Goal: Information Seeking & Learning: Understand process/instructions

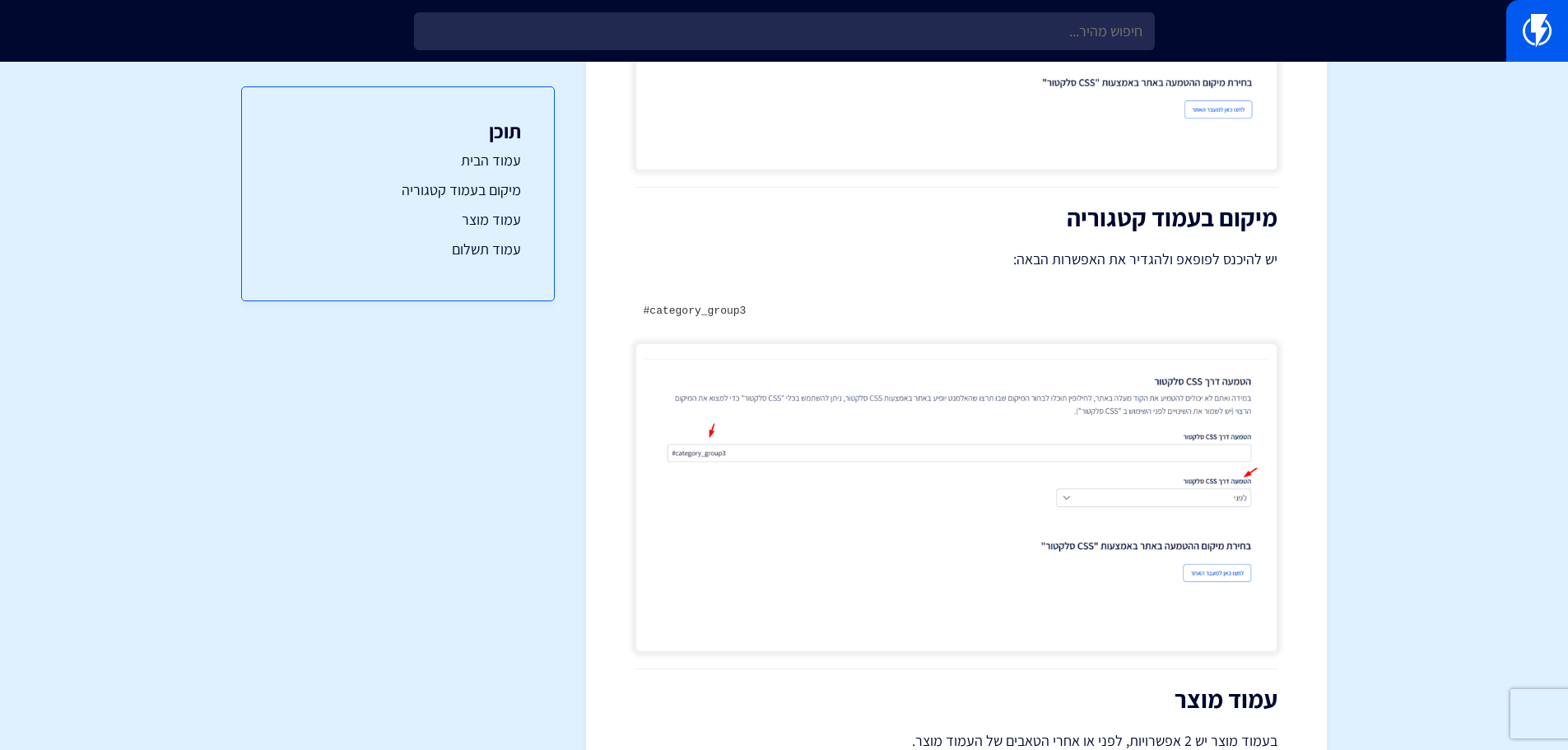
scroll to position [494, 0]
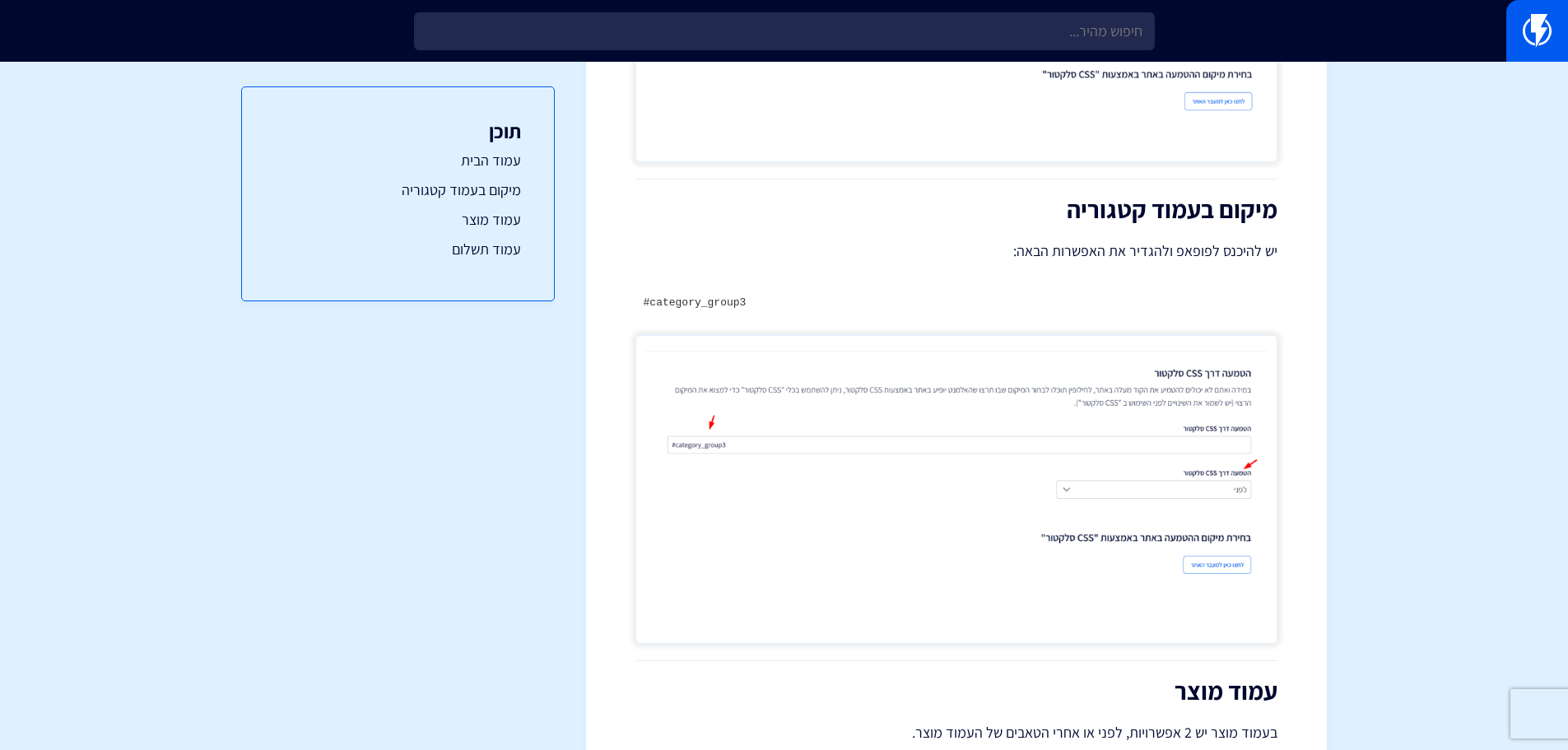
click at [723, 309] on pre "#category_group3" at bounding box center [956, 303] width 642 height 31
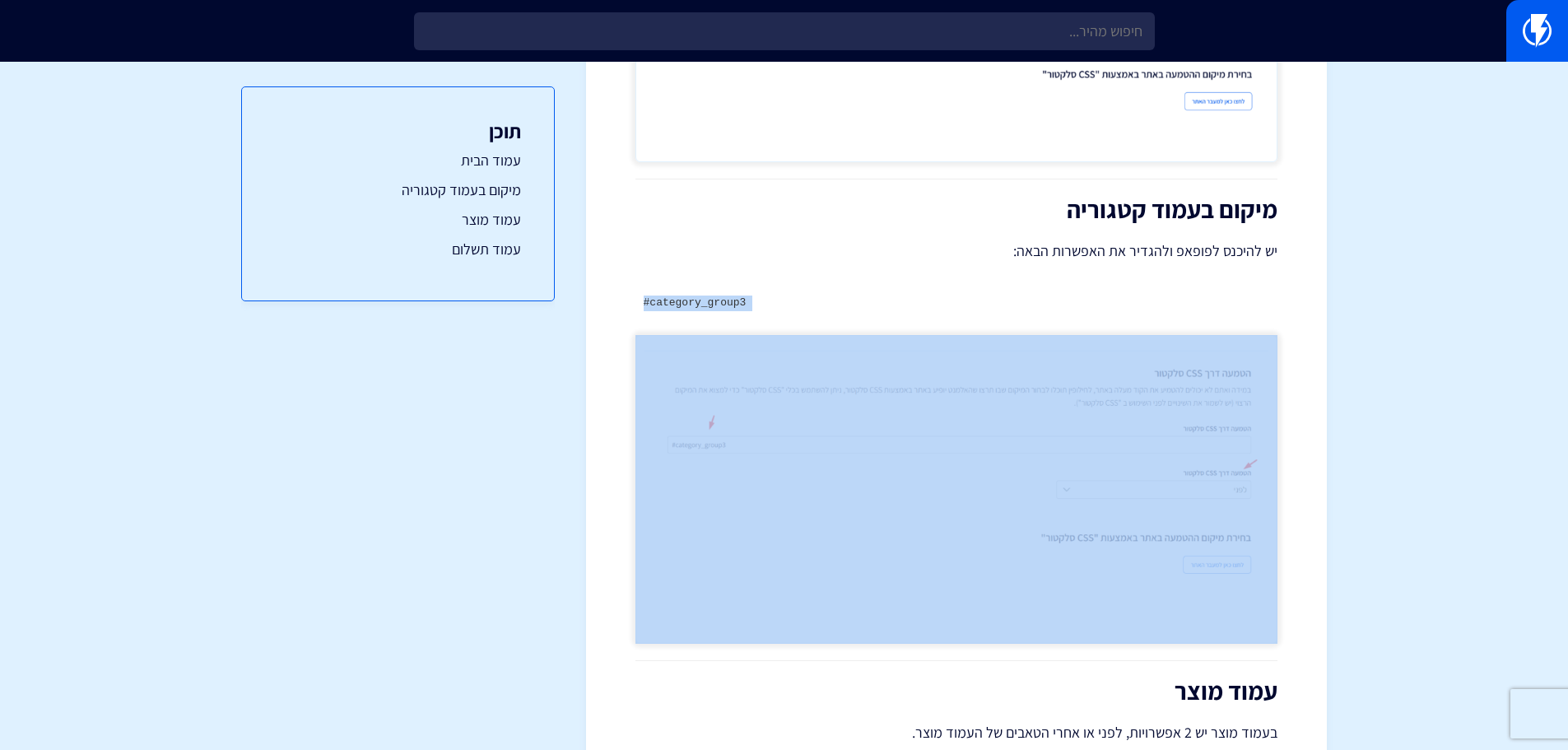
click at [723, 309] on pre "#category_group3" at bounding box center [956, 303] width 642 height 31
copy div "#category_group3"
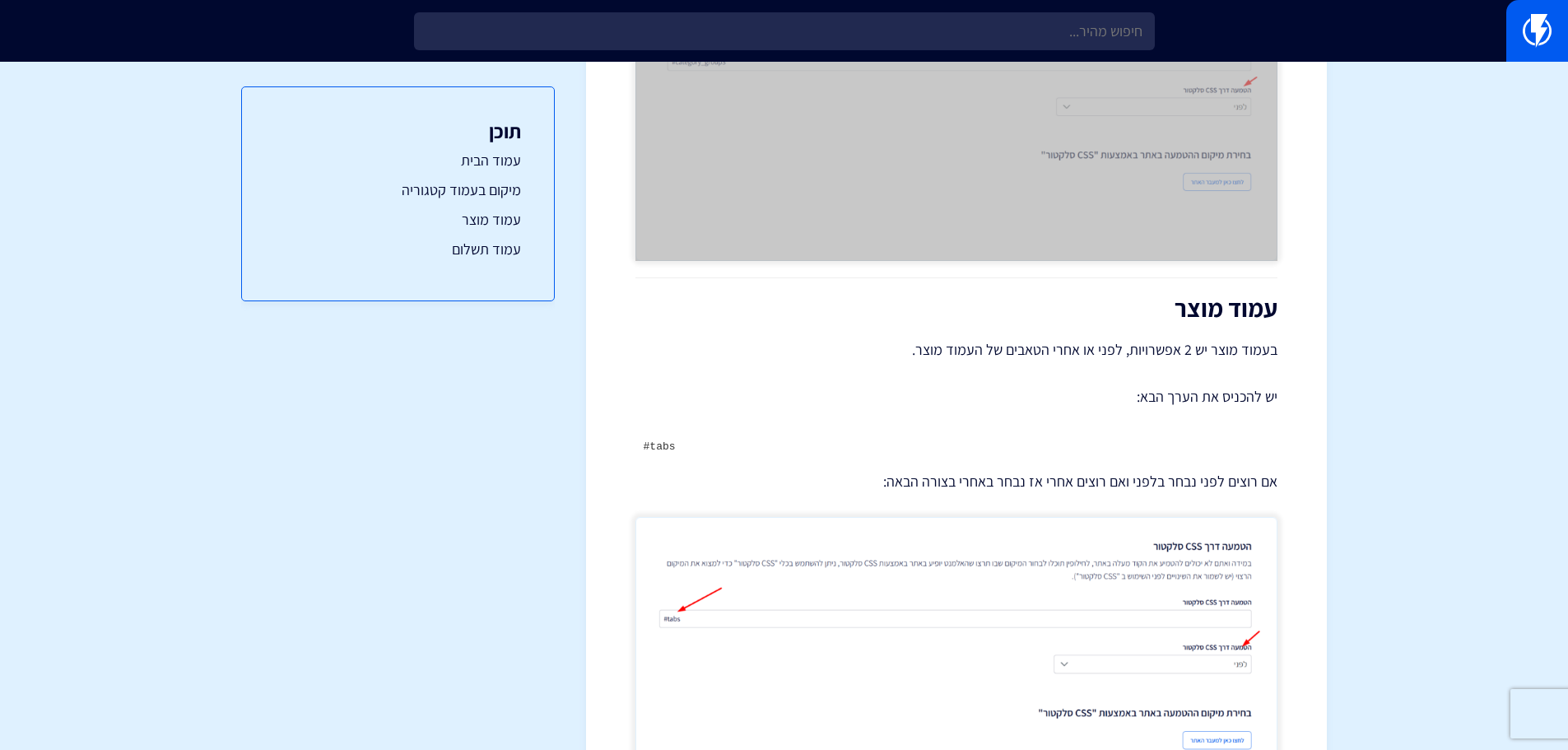
scroll to position [906, 0]
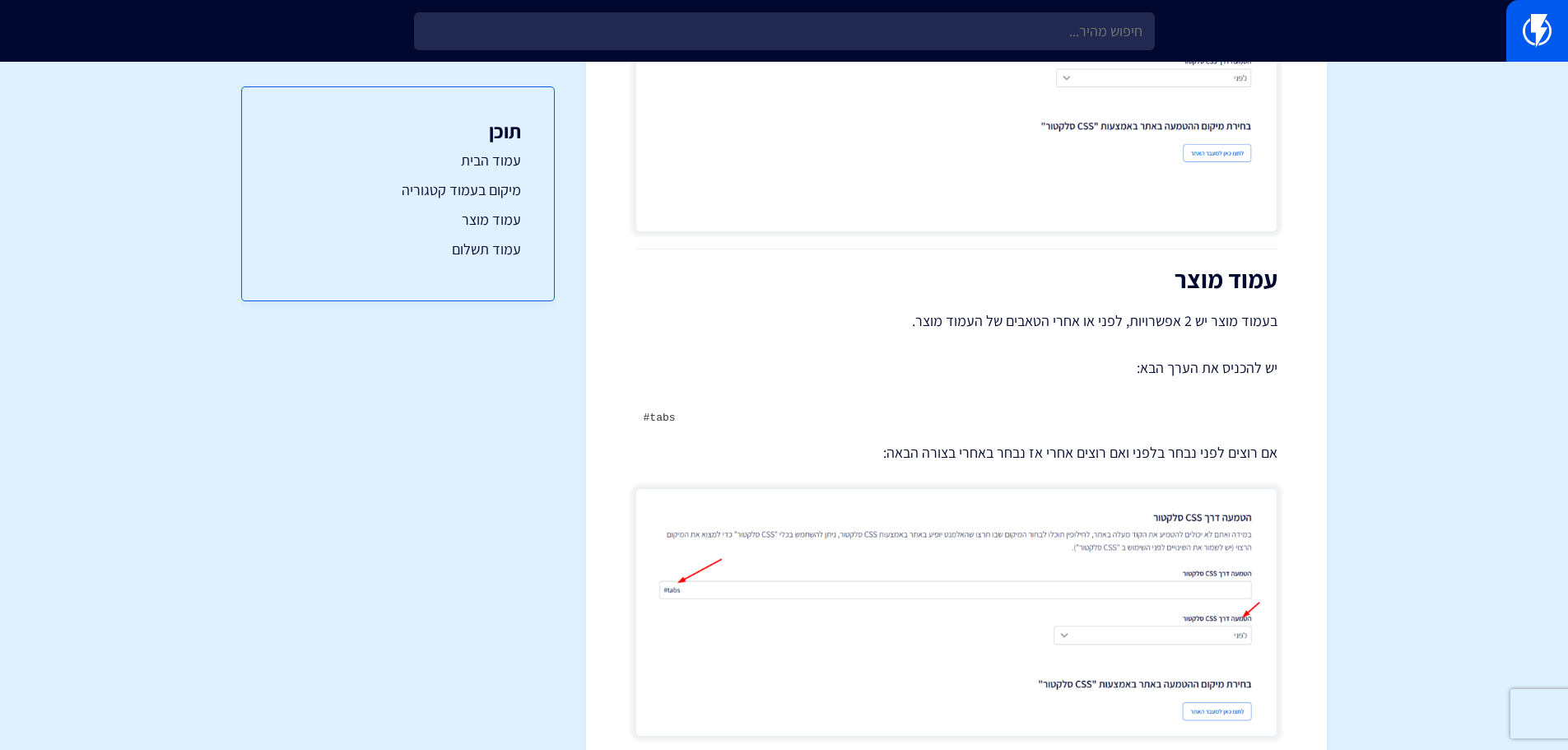
click at [693, 399] on div "הטמעת AI בפלטפורמת קונימבו עמוד הבית בעמוד הבית המיקום המומלץ למקם זה באמצע העמ…" at bounding box center [956, 312] width 642 height 2066
click at [661, 414] on code "#tabs" at bounding box center [660, 418] width 32 height 13
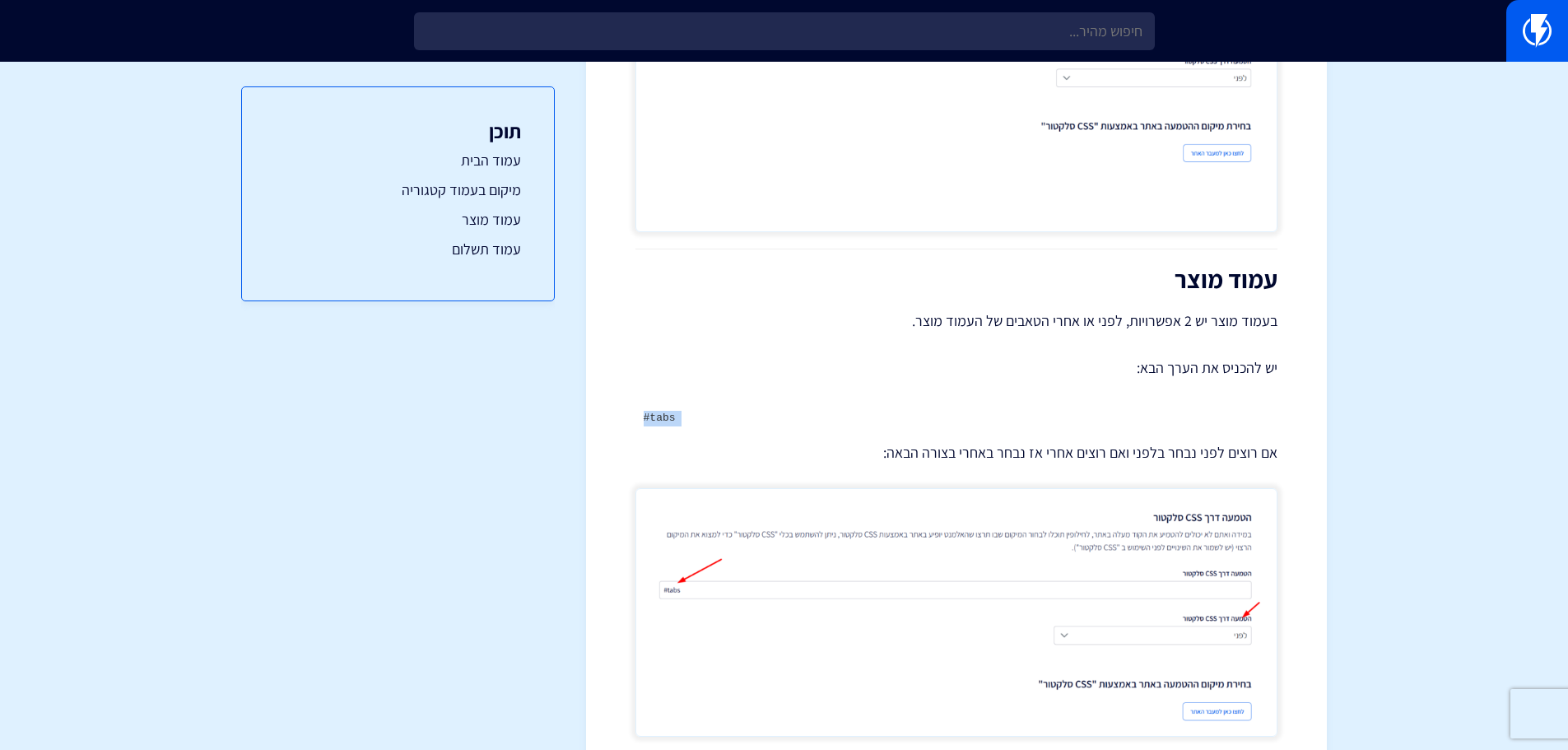
click at [661, 414] on code "#tabs" at bounding box center [660, 418] width 32 height 13
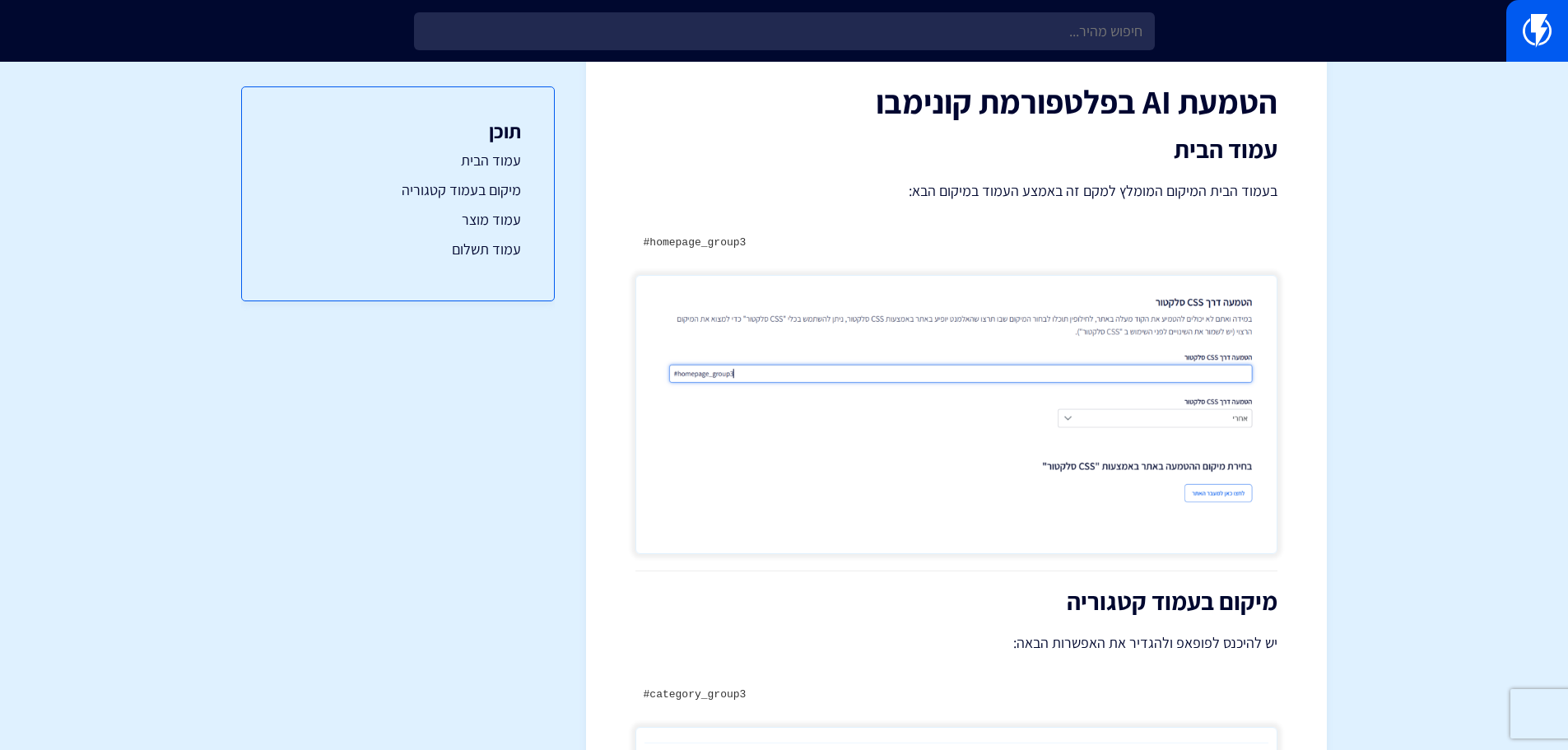
scroll to position [0, 0]
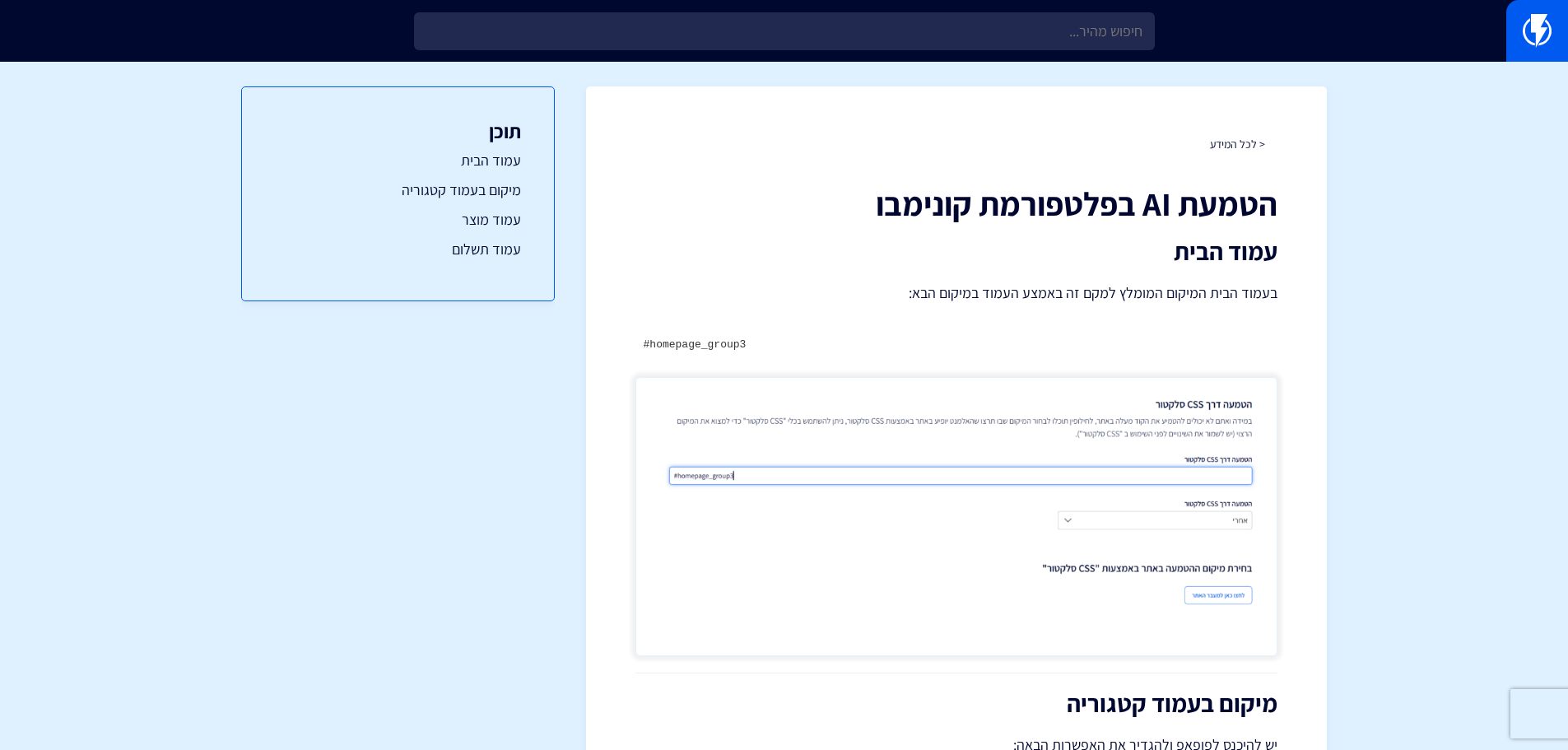
click at [743, 338] on pre "#homepage_group3" at bounding box center [956, 345] width 642 height 31
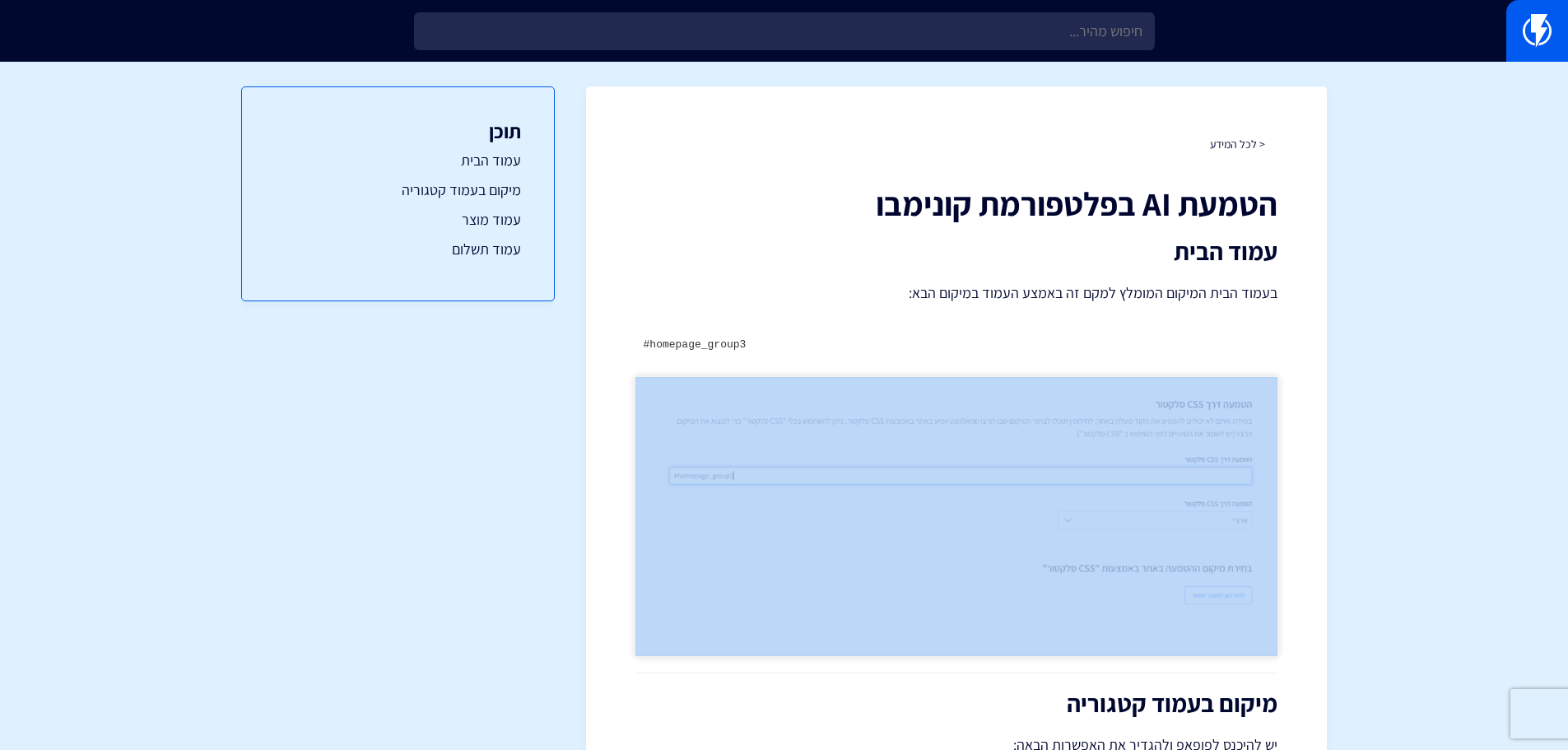
click at [743, 338] on pre "#homepage_group3" at bounding box center [956, 345] width 642 height 31
click at [738, 338] on pre "#homepage_group3" at bounding box center [956, 345] width 642 height 31
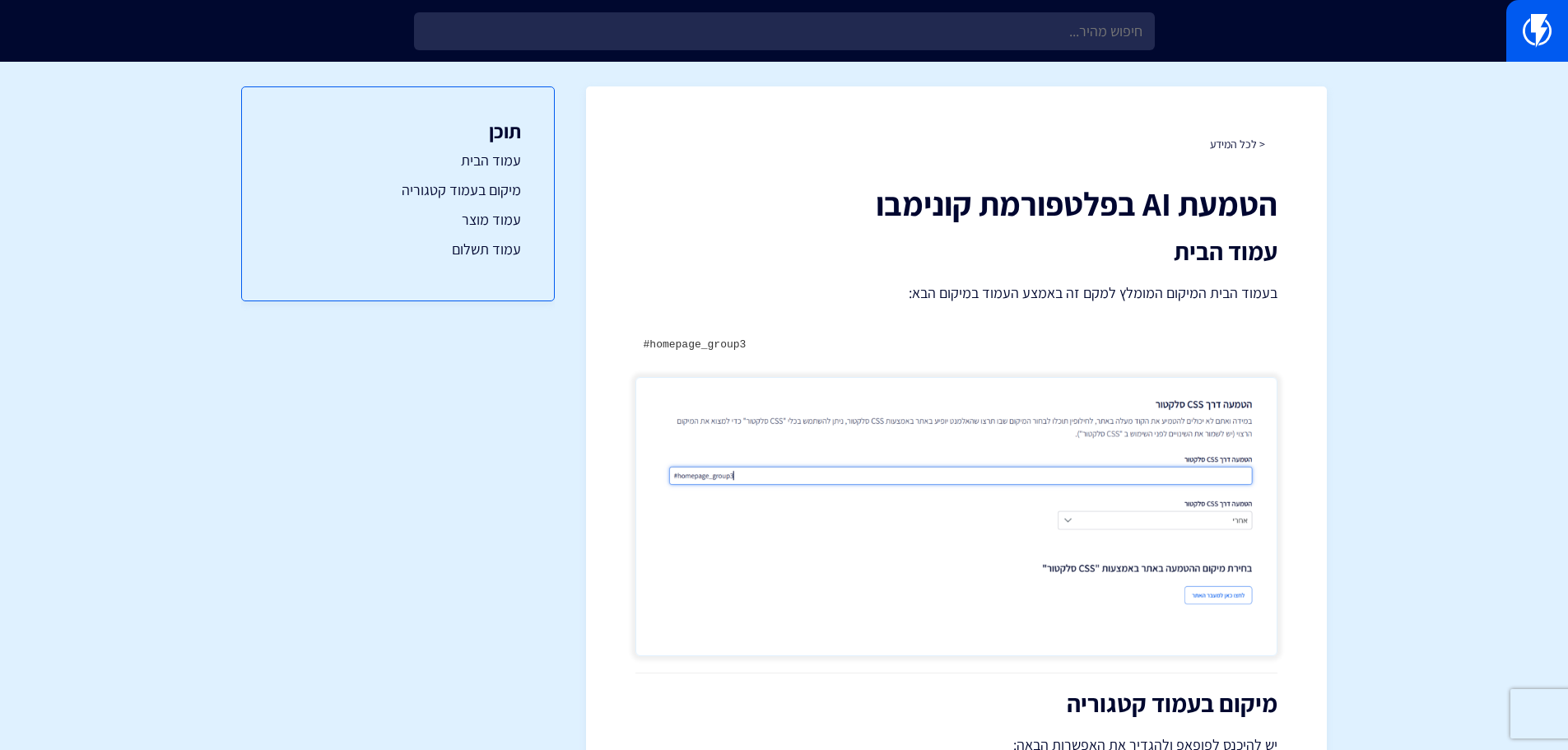
click at [723, 341] on code "#homepage_group3" at bounding box center [695, 344] width 103 height 13
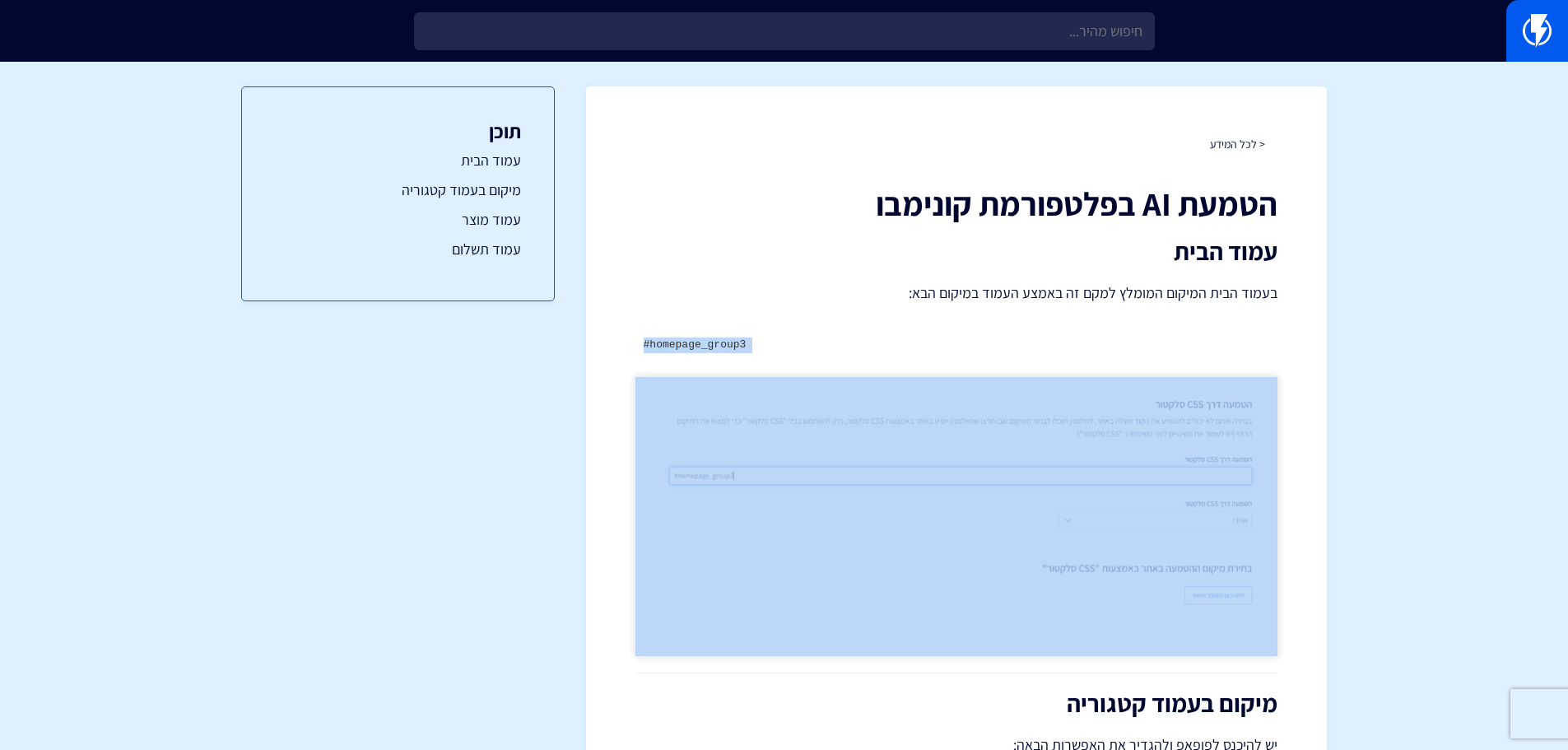
click at [723, 341] on code "#homepage_group3" at bounding box center [695, 344] width 103 height 13
copy div "#homepage_group3"
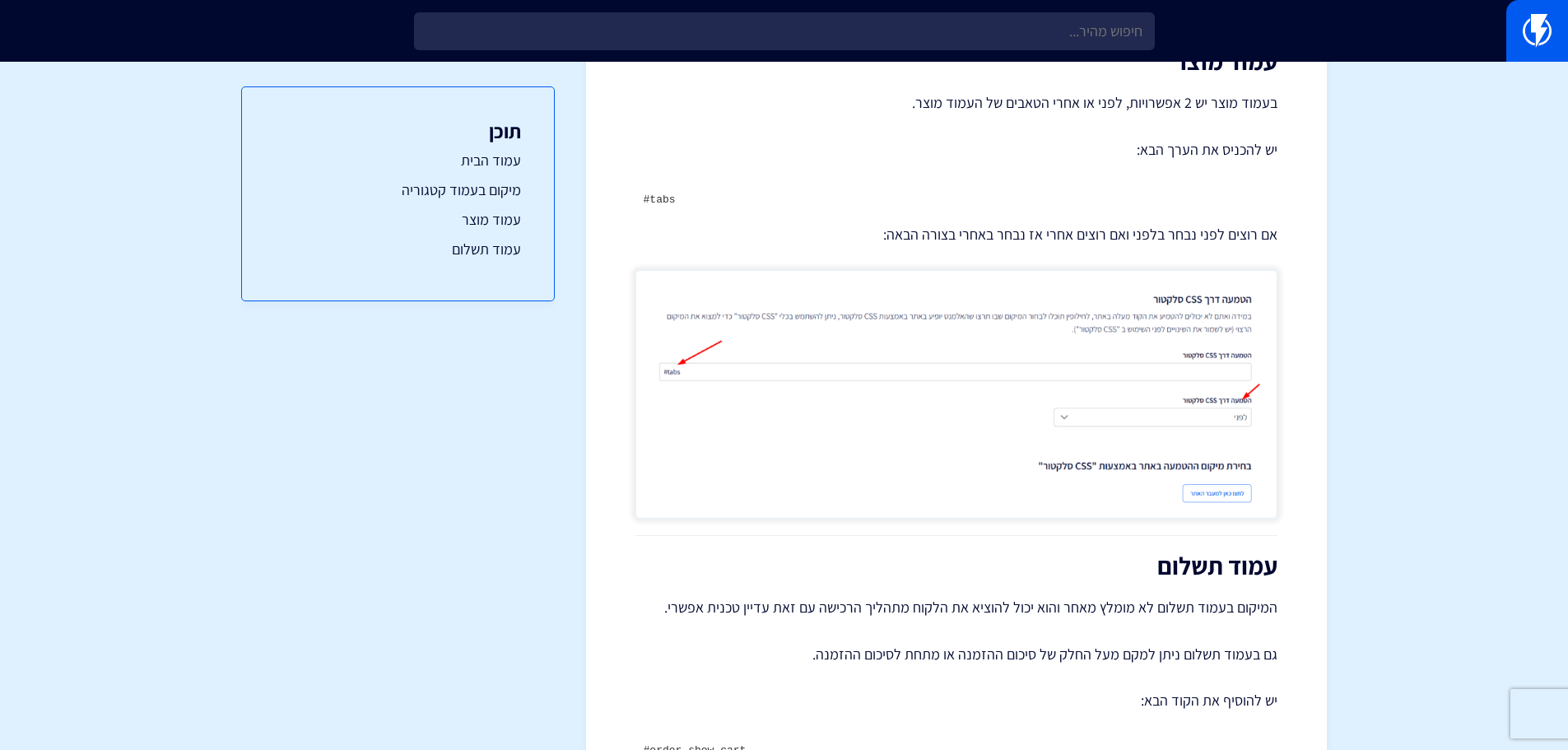
scroll to position [1153, 0]
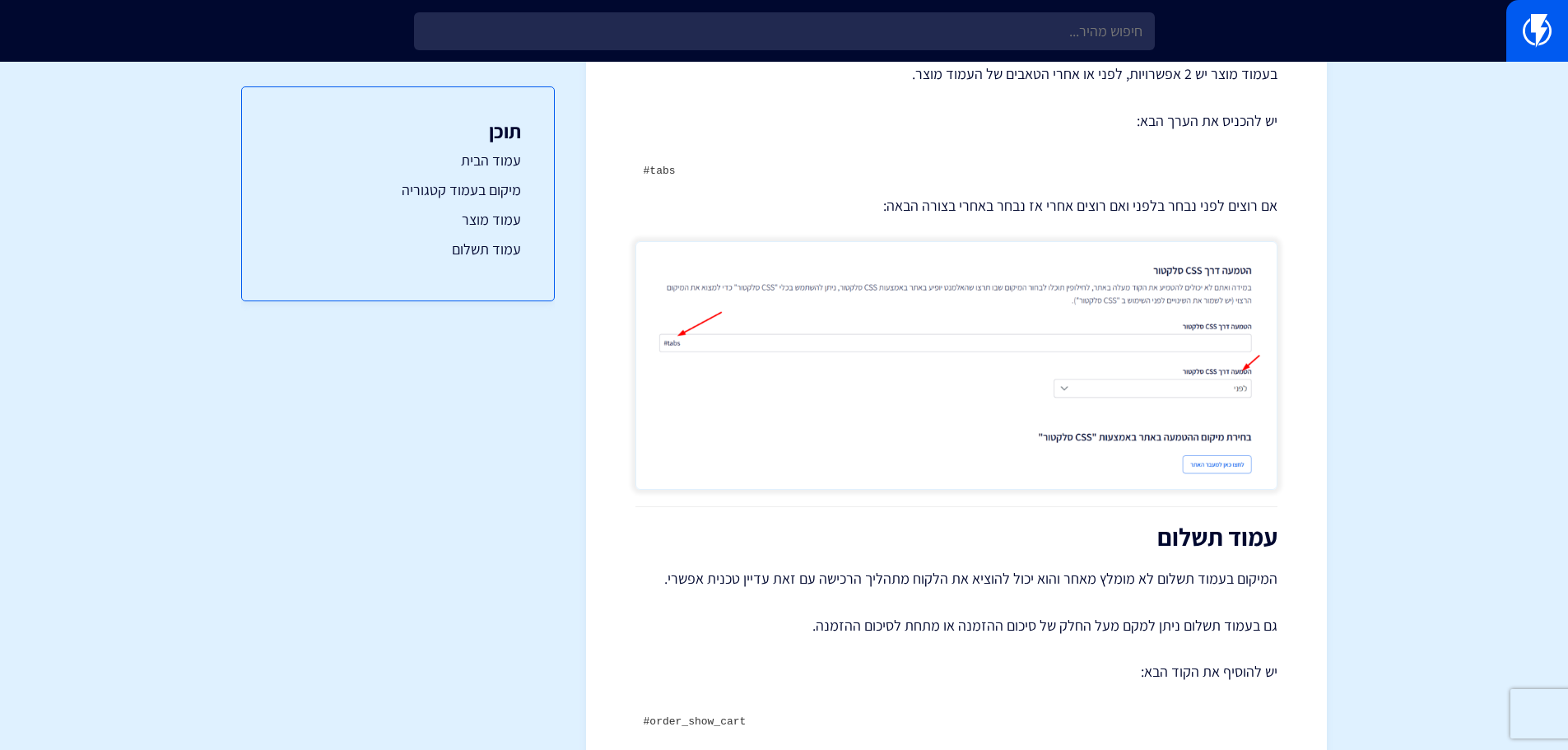
click at [650, 167] on code "#tabs" at bounding box center [660, 171] width 32 height 13
copy div "#tabs"
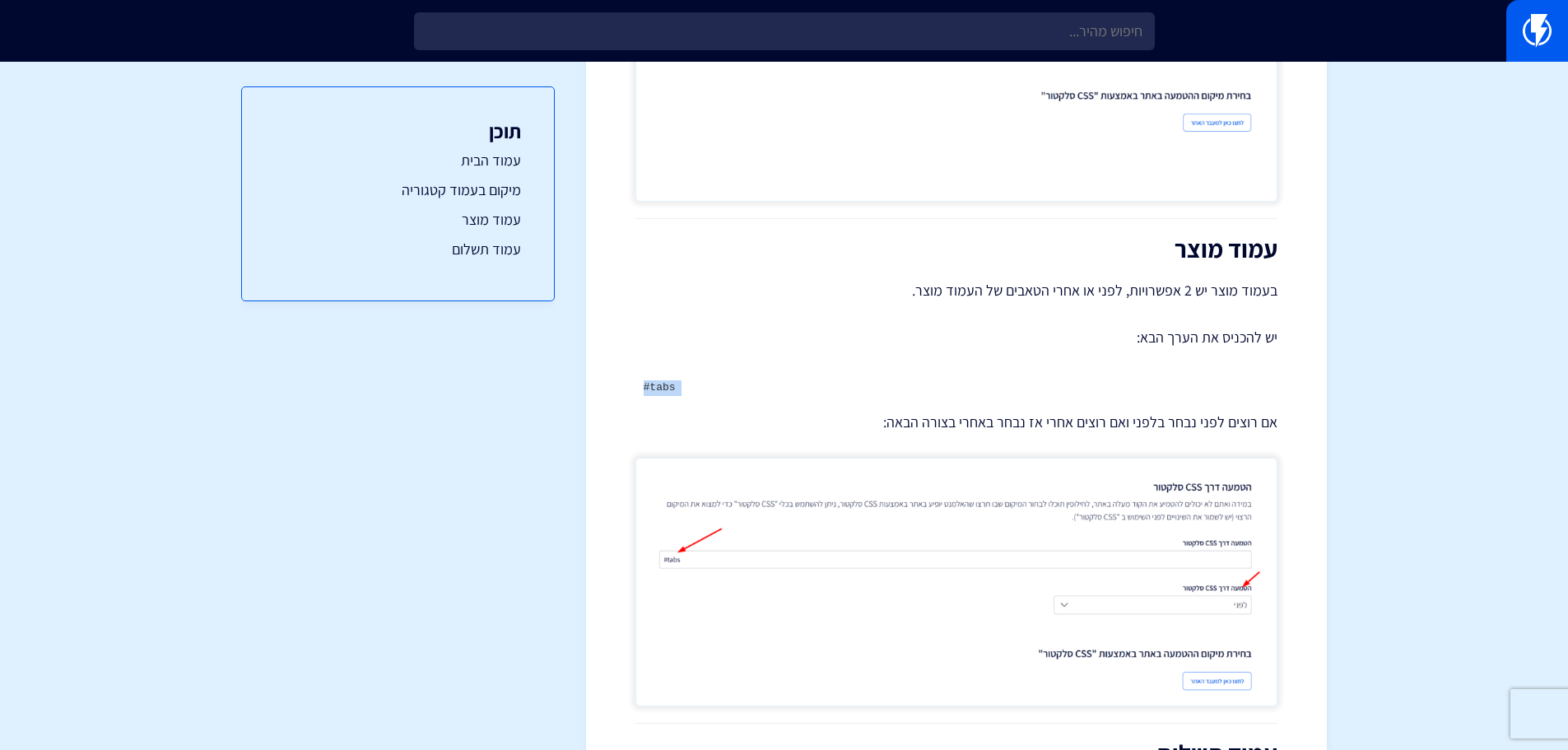
scroll to position [932, 0]
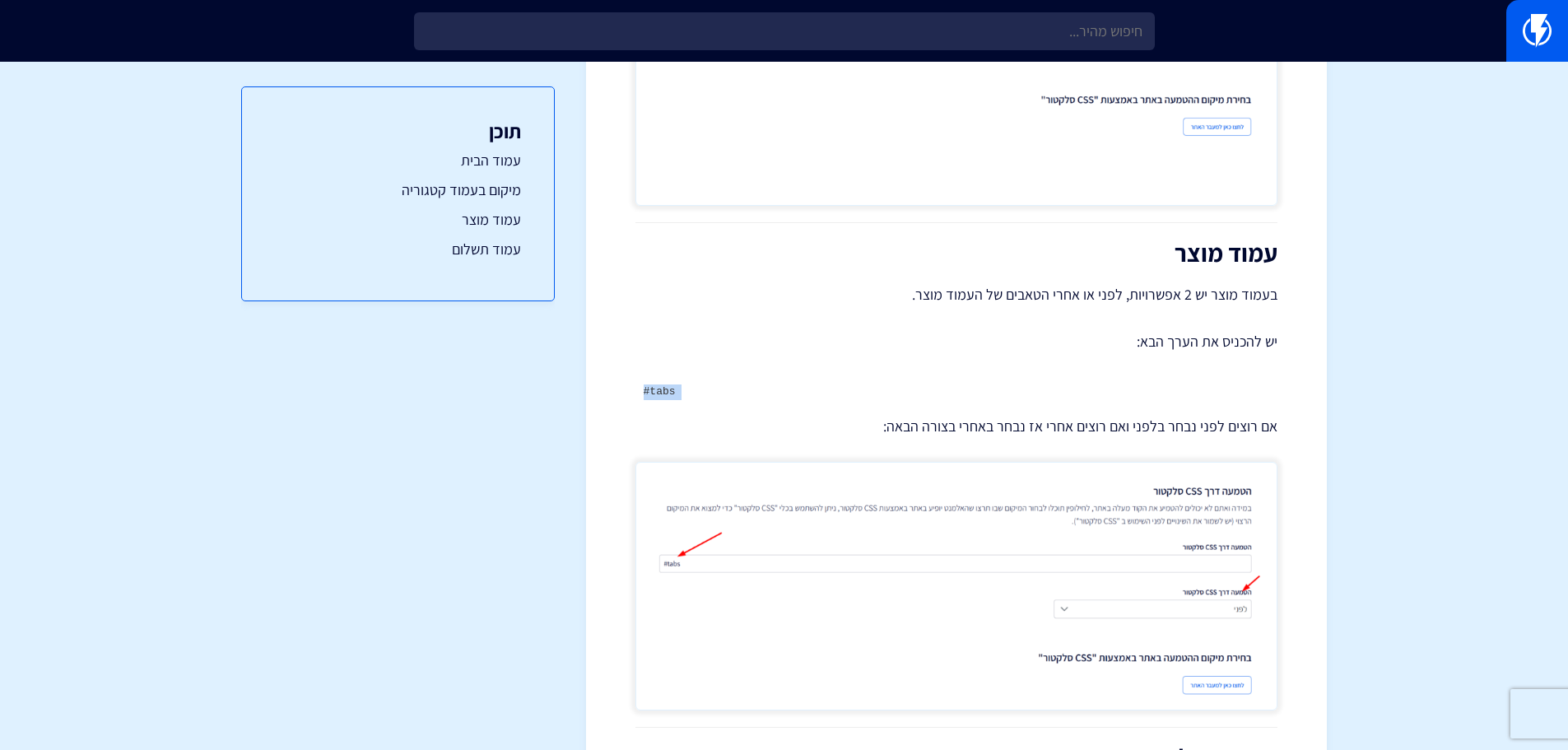
click at [667, 396] on code "#tabs" at bounding box center [660, 391] width 32 height 13
drag, startPoint x: 667, startPoint y: 396, endPoint x: 659, endPoint y: 391, distance: 9.4
click at [659, 391] on code "#tabs" at bounding box center [660, 391] width 32 height 13
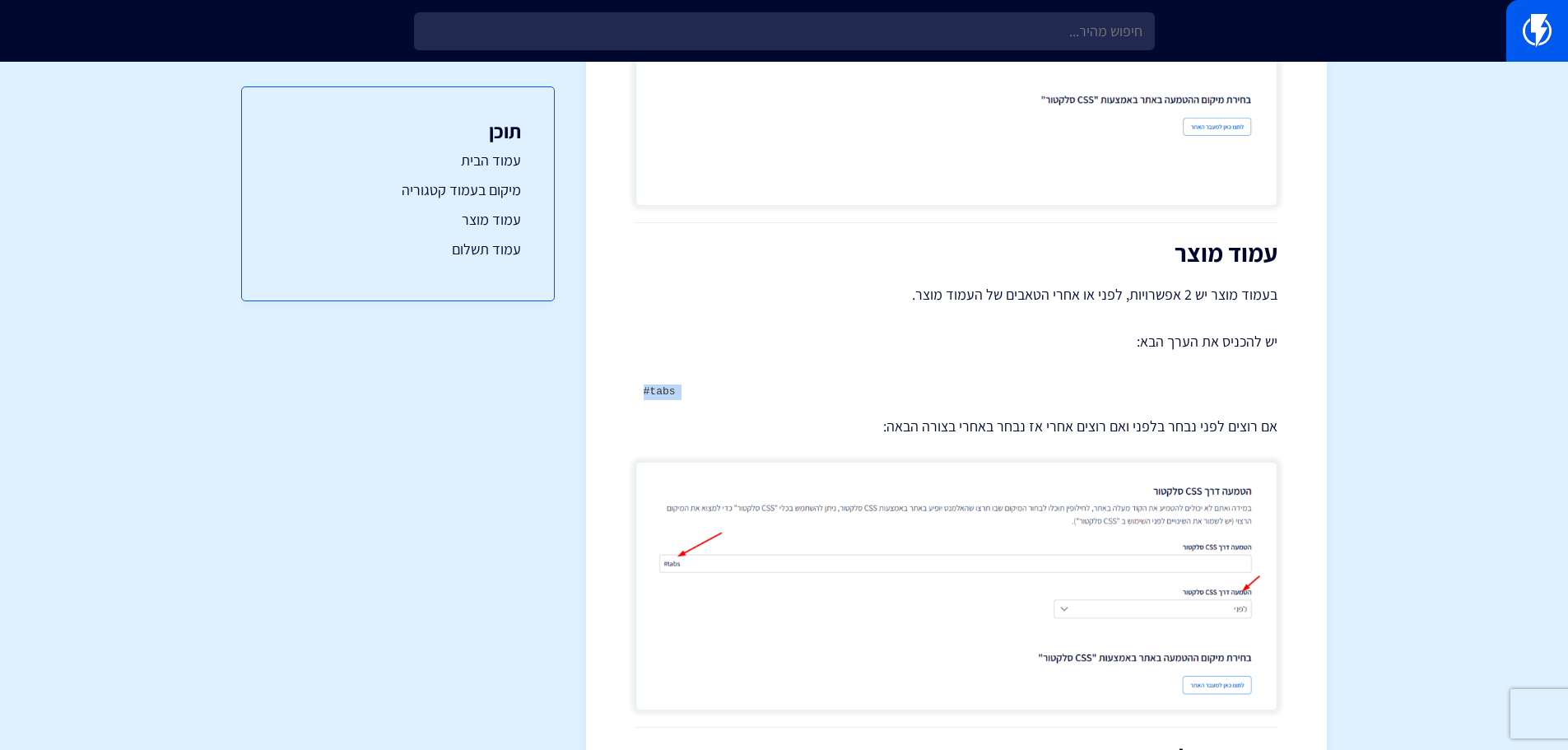
click at [659, 391] on code "#tabs" at bounding box center [660, 391] width 32 height 13
